Goal: Manage account settings

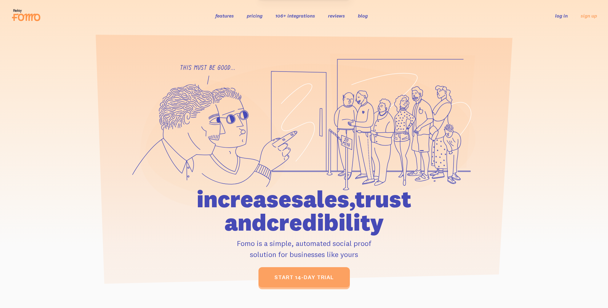
click at [559, 16] on link "log in" at bounding box center [561, 16] width 13 height 6
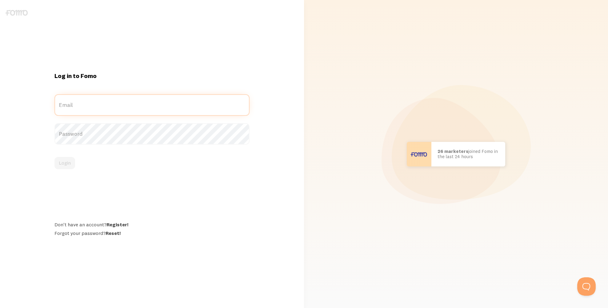
type input "[PERSON_NAME][EMAIL_ADDRESS]"
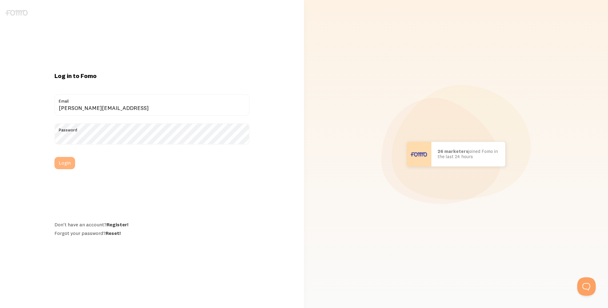
click at [69, 164] on button "Login" at bounding box center [64, 163] width 21 height 12
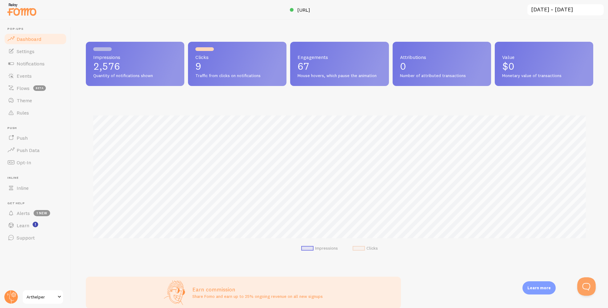
scroll to position [161, 507]
click at [42, 296] on span "Arthelper" at bounding box center [40, 297] width 29 height 7
click at [47, 292] on link "Arthelper" at bounding box center [43, 297] width 42 height 15
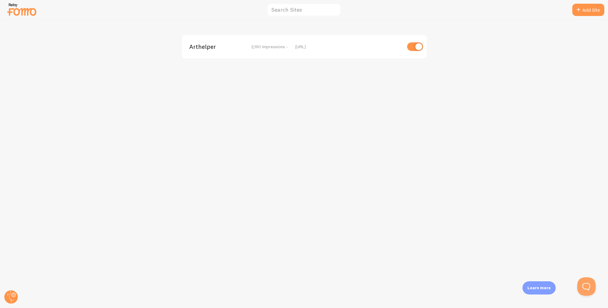
click at [203, 49] on span "Arthelper" at bounding box center [214, 47] width 50 height 6
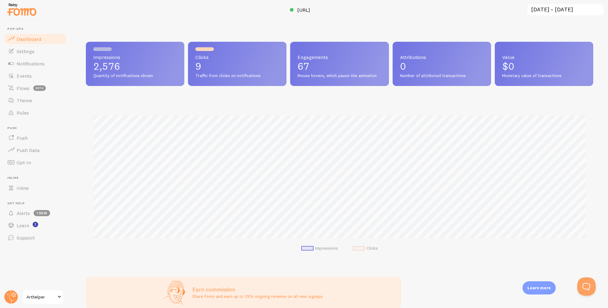
scroll to position [161, 507]
click at [57, 297] on span at bounding box center [59, 297] width 7 height 7
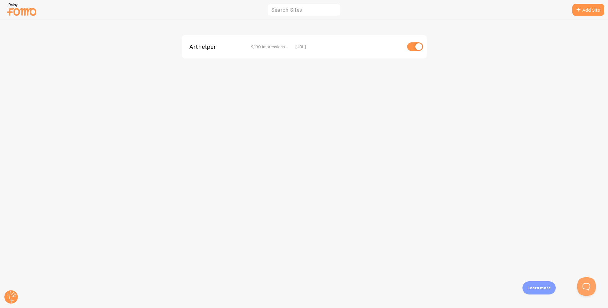
click at [17, 13] on img at bounding box center [21, 10] width 31 height 16
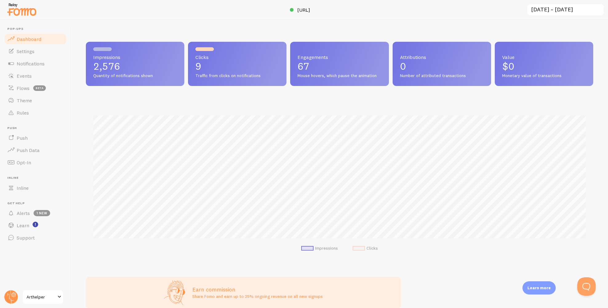
scroll to position [161, 507]
click at [55, 215] on link "Alerts 1 new" at bounding box center [35, 213] width 63 height 12
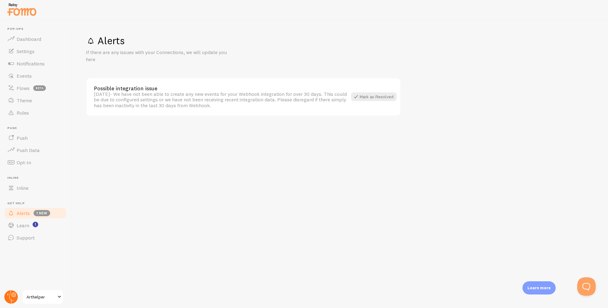
click at [8, 298] on circle at bounding box center [11, 298] width 14 height 14
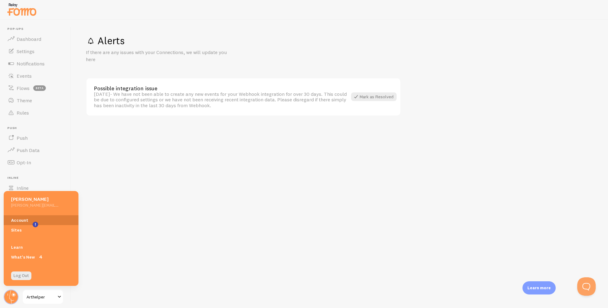
click at [25, 222] on link "Account" at bounding box center [41, 221] width 75 height 10
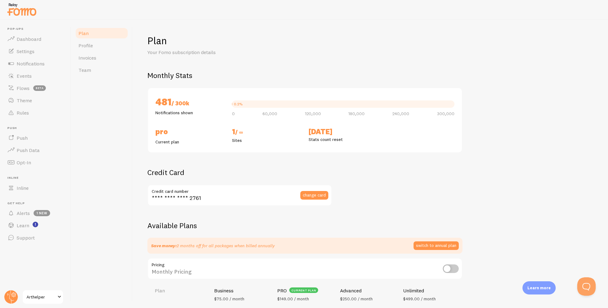
checkbox input "true"
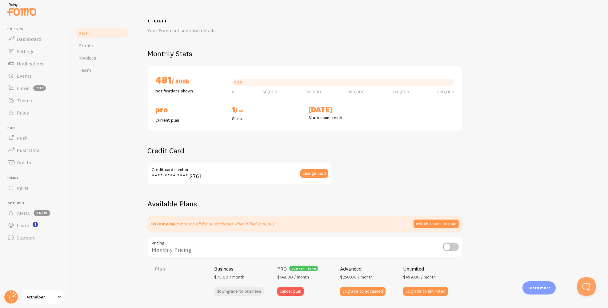
scroll to position [85, 0]
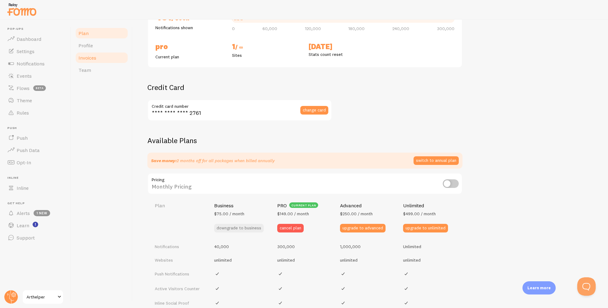
click at [101, 58] on link "Invoices" at bounding box center [102, 58] width 54 height 12
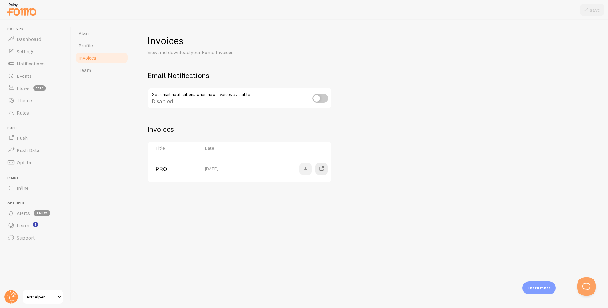
click at [305, 169] on span at bounding box center [305, 168] width 7 height 7
